Goal: Find specific page/section: Find specific page/section

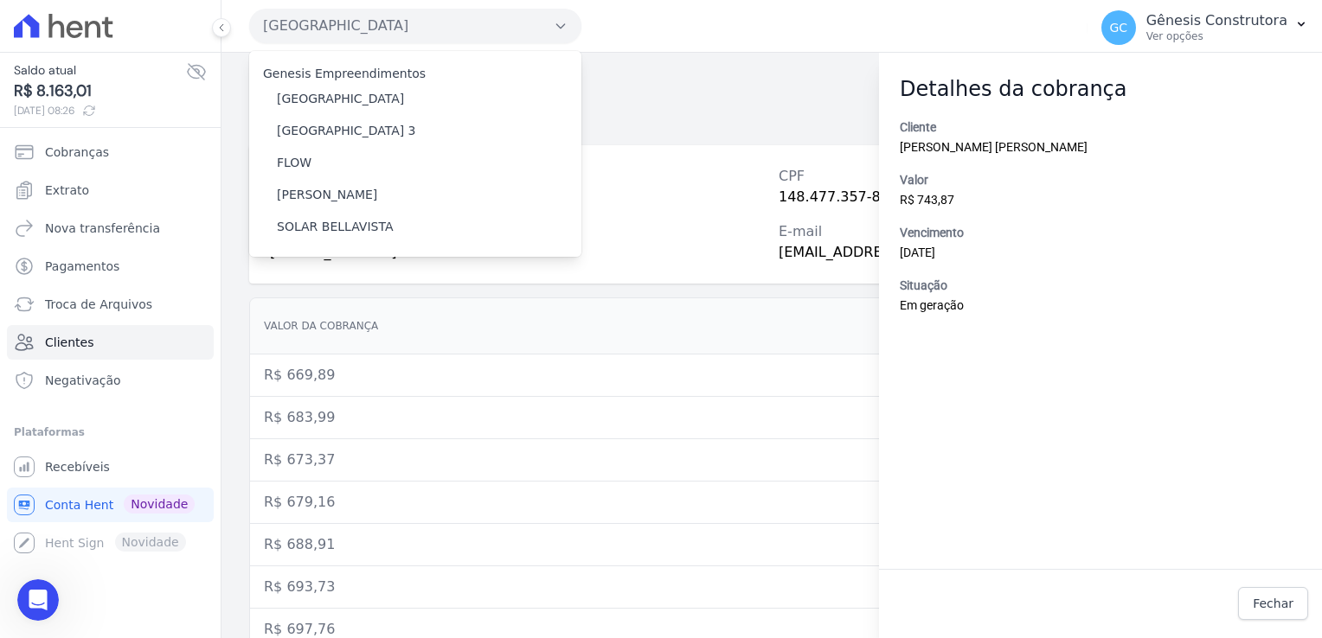
scroll to position [181, 0]
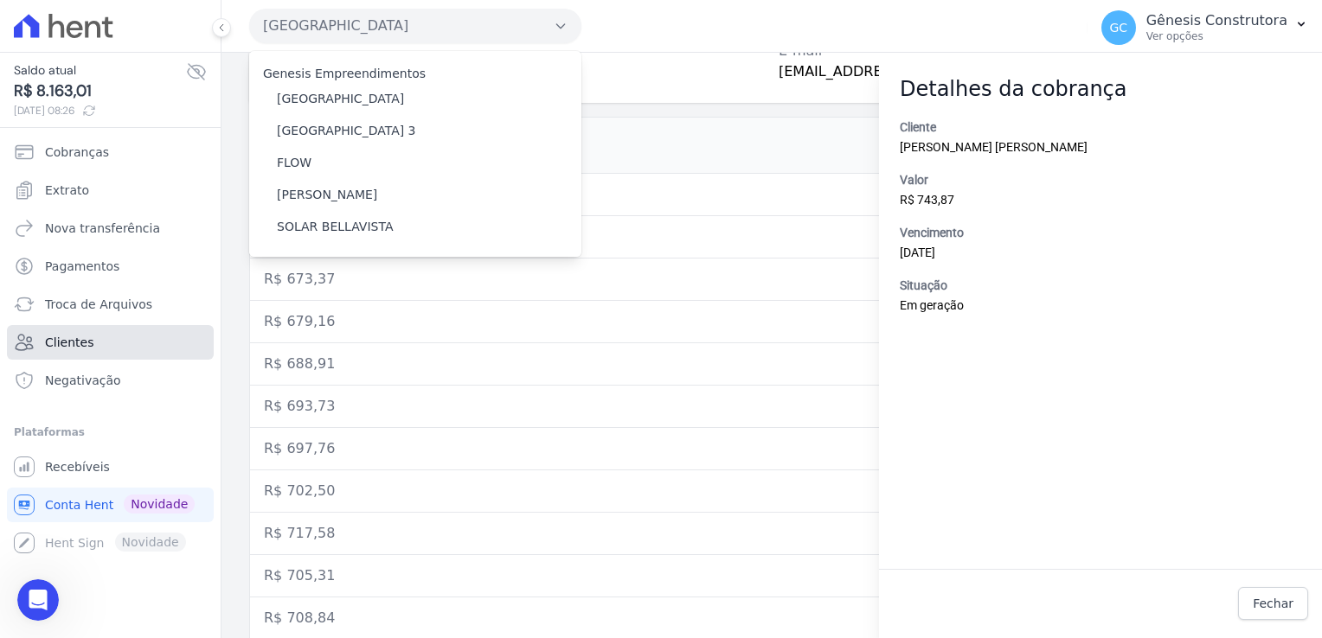
click at [76, 343] on span "Clientes" at bounding box center [69, 342] width 48 height 17
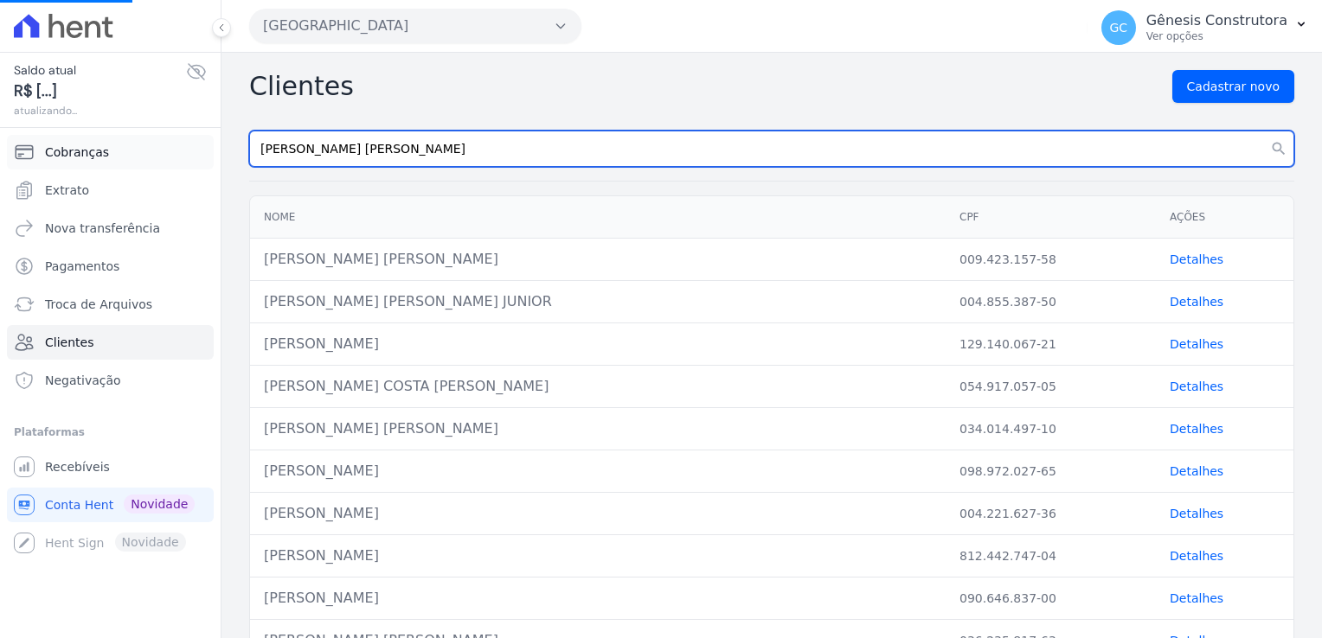
drag, startPoint x: 412, startPoint y: 140, endPoint x: 73, endPoint y: 168, distance: 340.2
click at [73, 168] on div "Saldo atual R$ [...] atualizando... Cobranças Extrato Nova transferência Pagame…" at bounding box center [661, 319] width 1322 height 638
paste input "[PERSON_NAME] [PERSON_NAME]"
type input "[PERSON_NAME] [PERSON_NAME]"
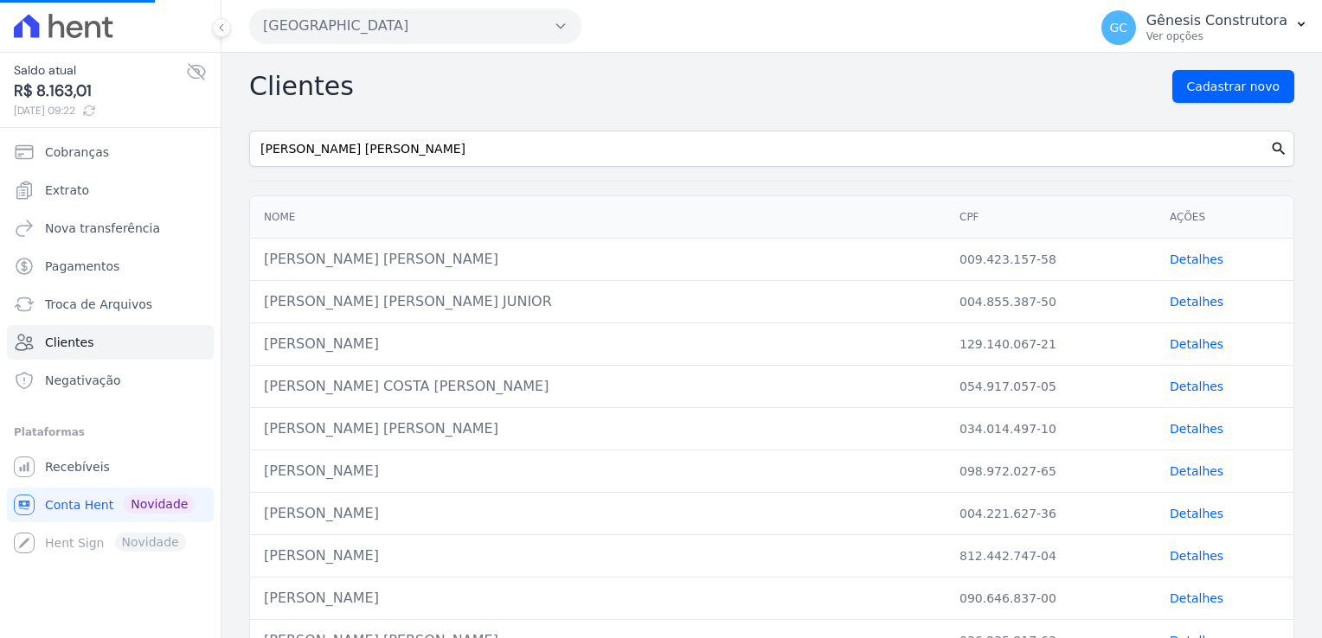
click at [1270, 147] on icon "search" at bounding box center [1278, 148] width 17 height 17
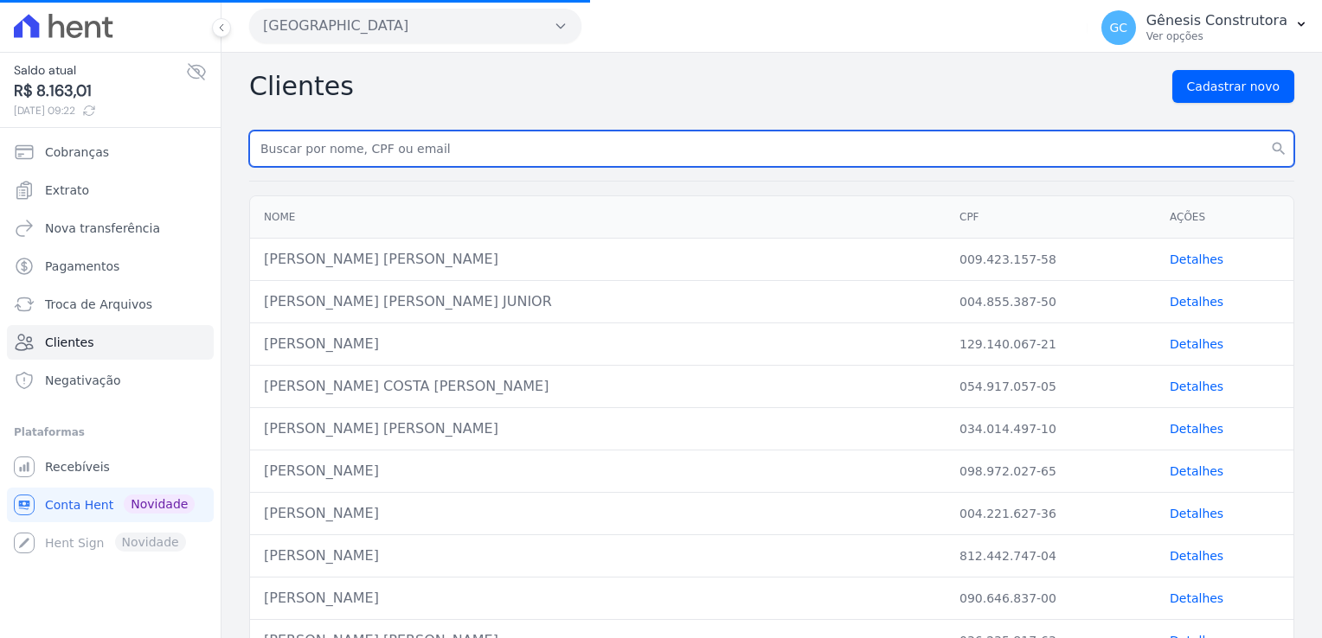
click at [625, 149] on input "text" at bounding box center [771, 149] width 1045 height 36
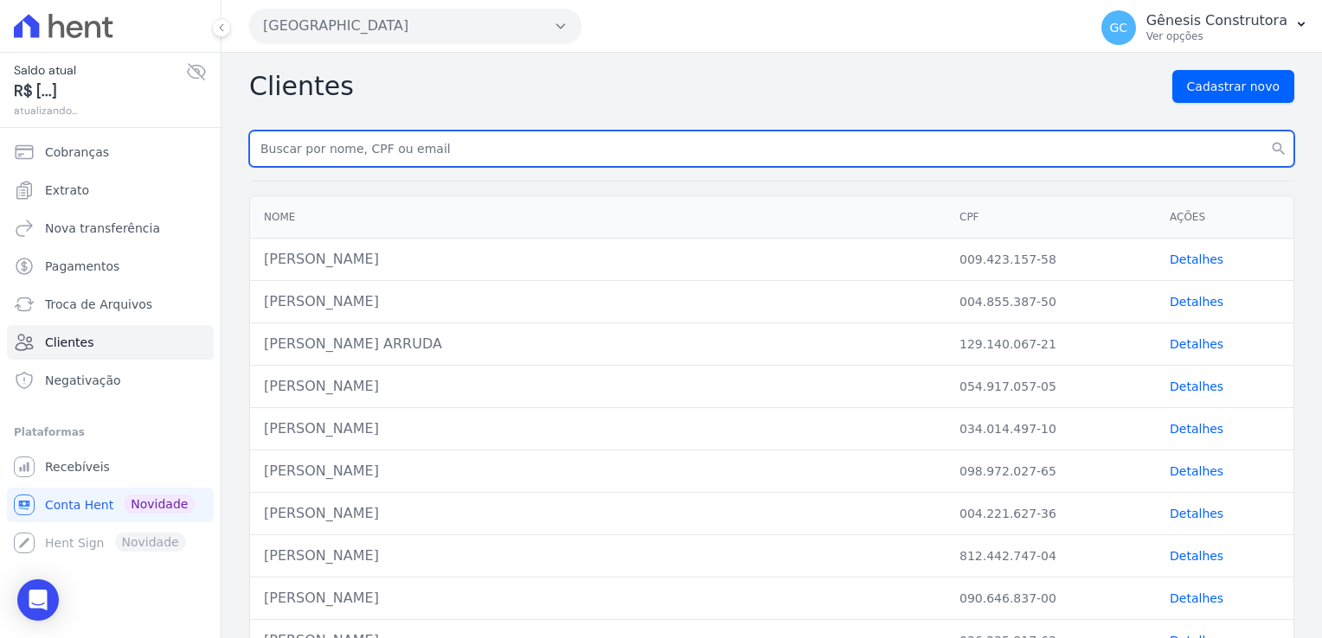
click at [521, 138] on input "text" at bounding box center [771, 149] width 1045 height 36
paste input "[PERSON_NAME]"
type input "[PERSON_NAME]"
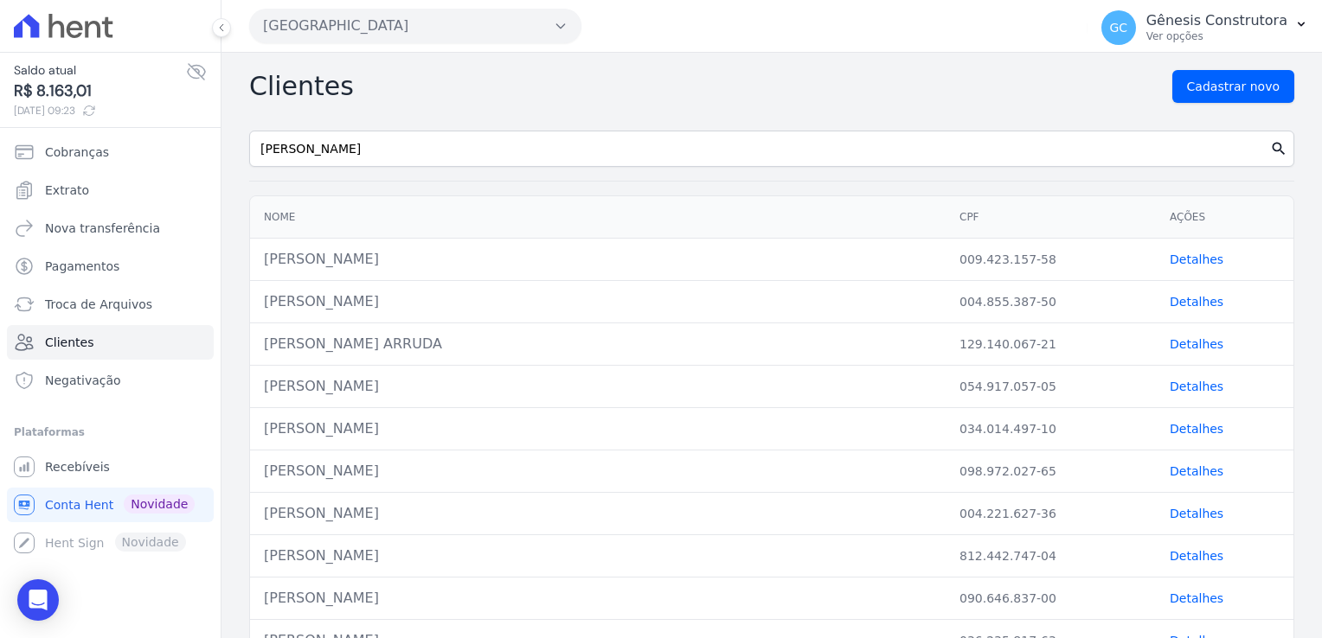
click at [1270, 147] on icon "search" at bounding box center [1278, 148] width 17 height 17
